Goal: Information Seeking & Learning: Learn about a topic

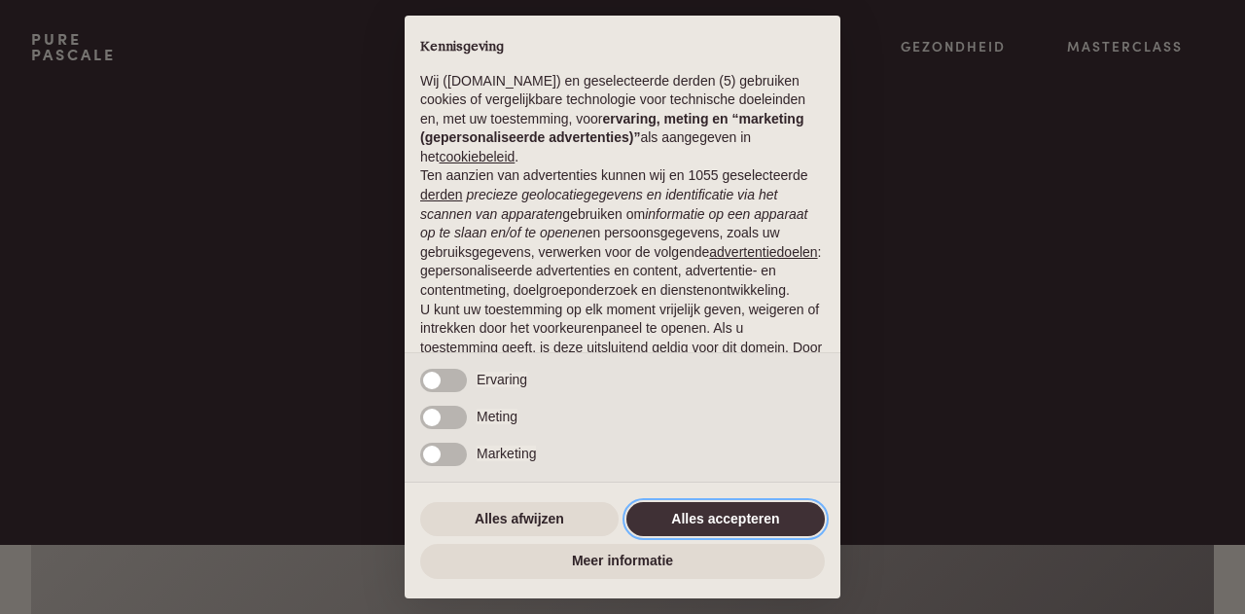
click at [713, 513] on button "Alles accepteren" at bounding box center [725, 519] width 198 height 35
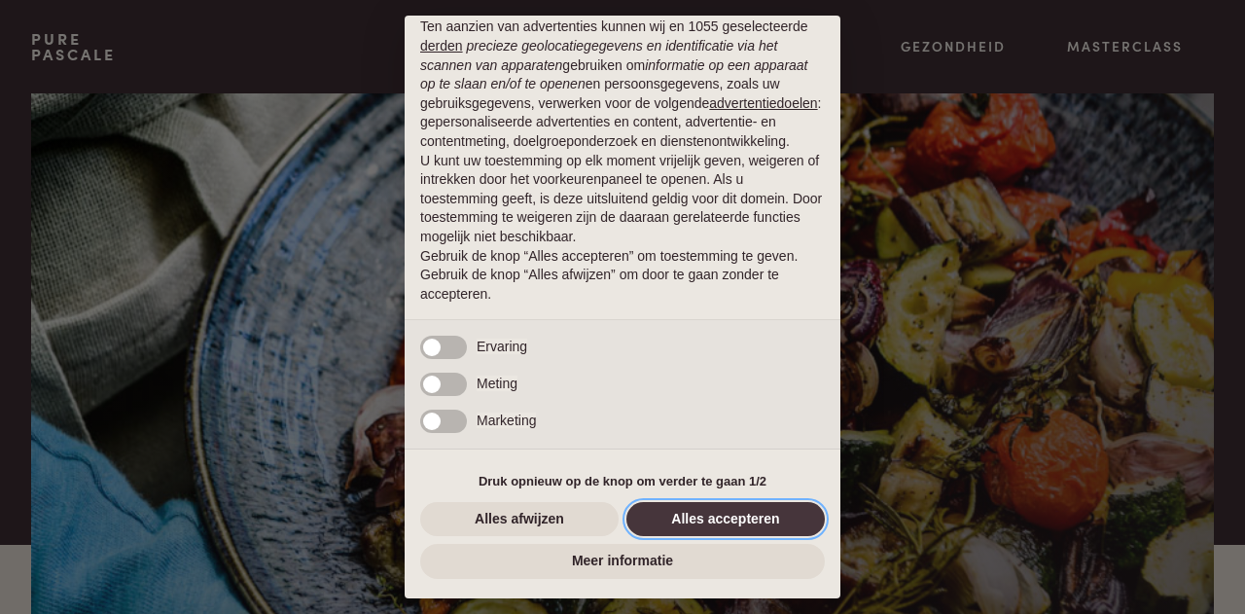
click at [738, 524] on button "Alles accepteren" at bounding box center [725, 519] width 198 height 35
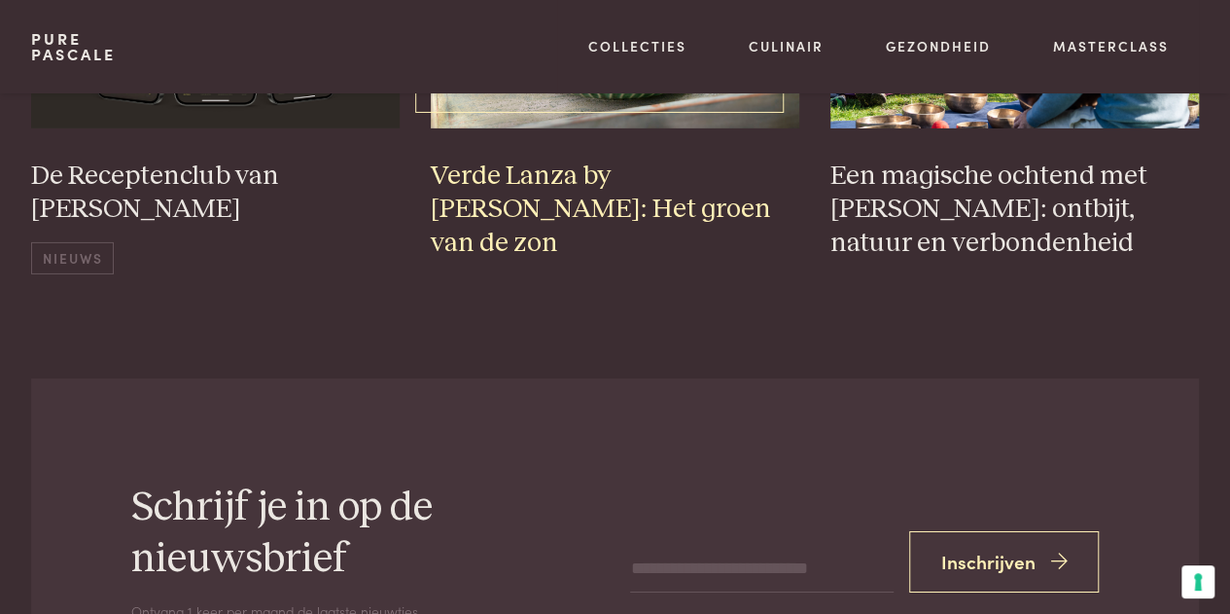
scroll to position [2918, 0]
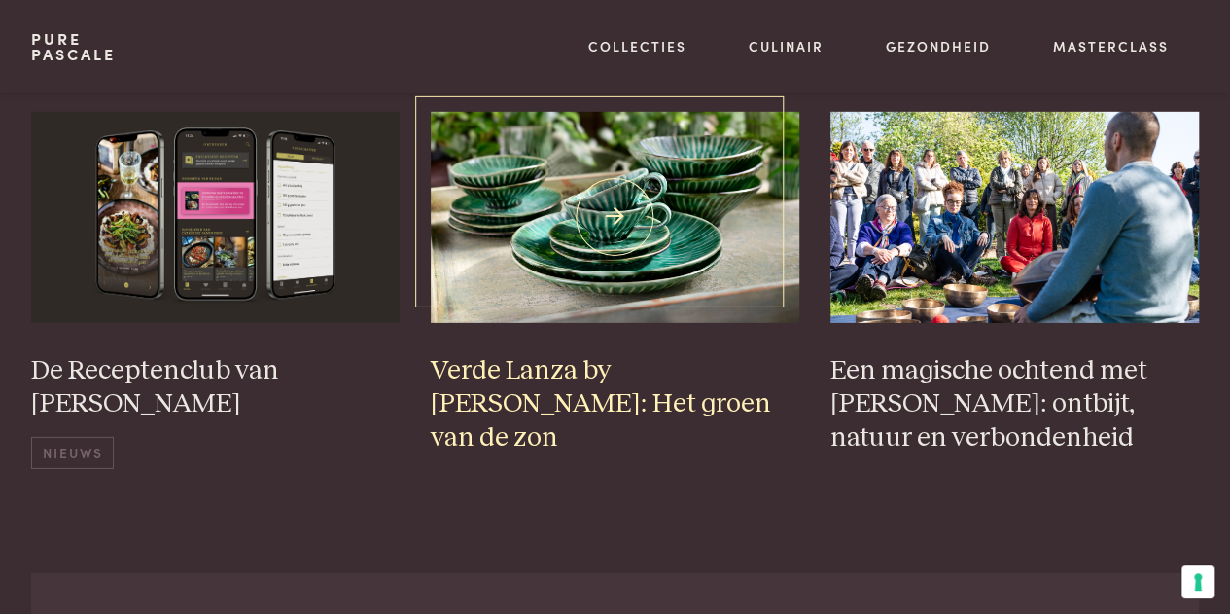
click at [634, 365] on h3 "Verde Lanza by [PERSON_NAME]: Het groen van de zon" at bounding box center [615, 404] width 369 height 101
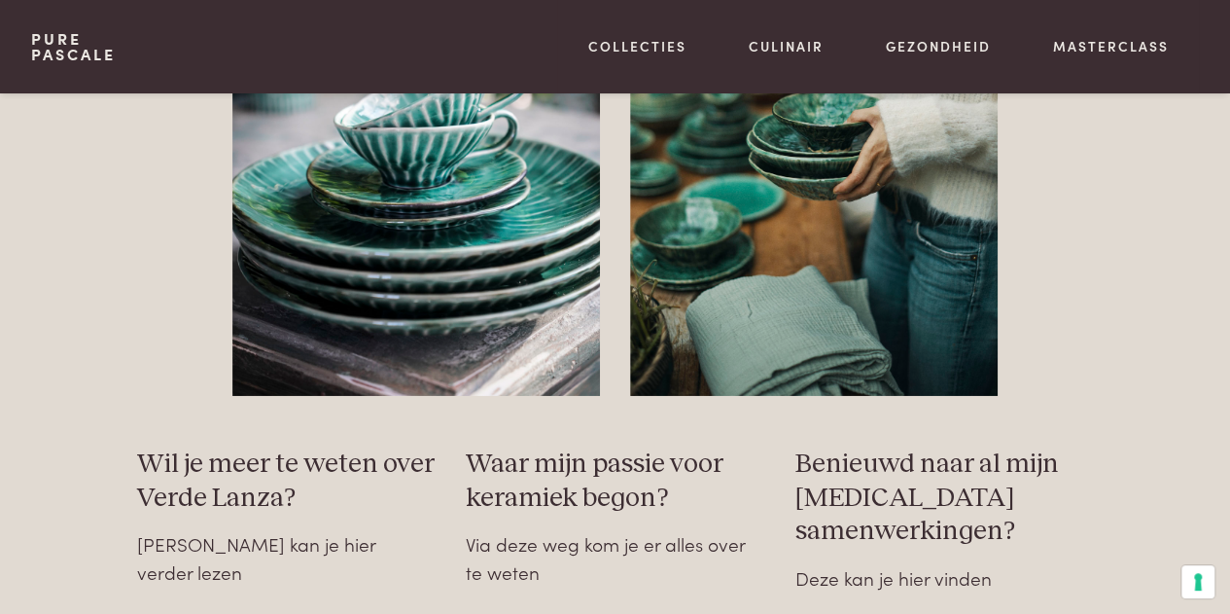
scroll to position [3112, 0]
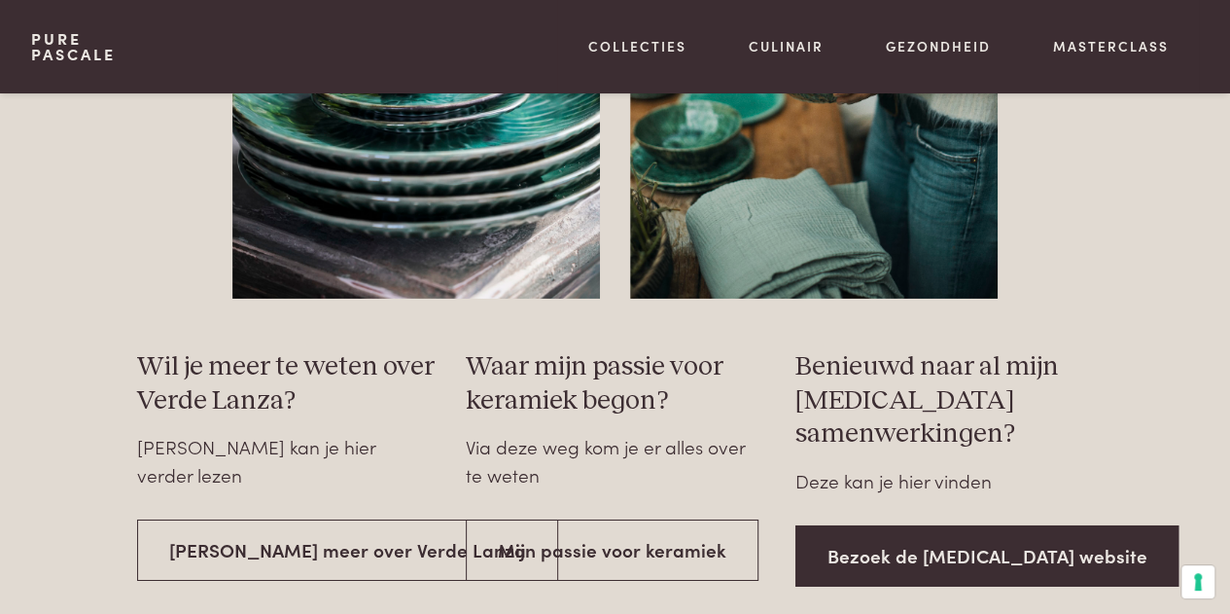
click at [987, 525] on link "Bezoek de [MEDICAL_DATA] website" at bounding box center [988, 555] width 384 height 61
click at [930, 531] on link "Bezoek de [MEDICAL_DATA] website" at bounding box center [988, 555] width 384 height 61
